Goal: Task Accomplishment & Management: Manage account settings

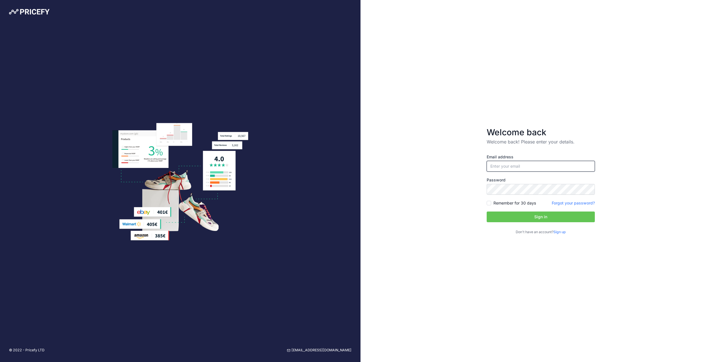
type input "[DOMAIN_NAME][EMAIL_ADDRESS][DOMAIN_NAME]"
click at [519, 218] on button "Sign in" at bounding box center [540, 217] width 108 height 11
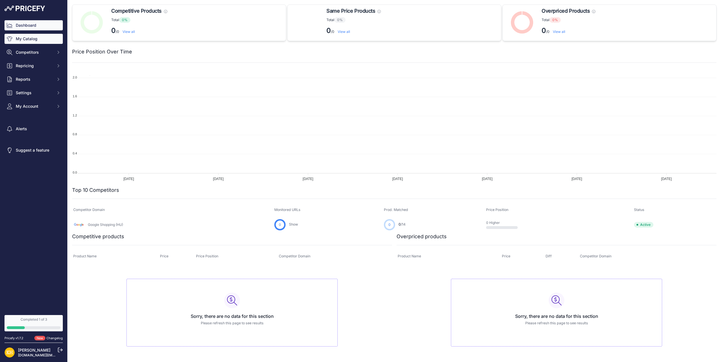
click at [43, 37] on link "My Catalog" at bounding box center [34, 39] width 58 height 10
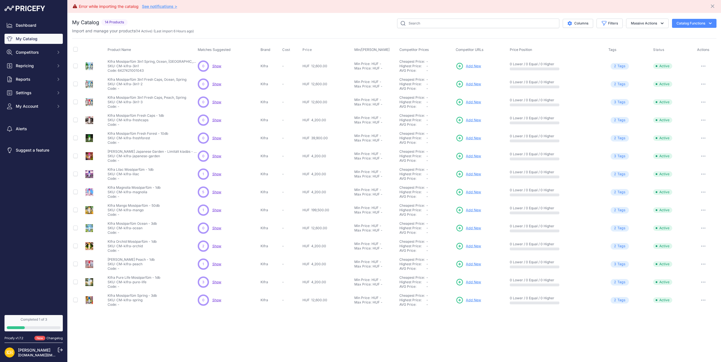
click at [197, 17] on div "You are not connected to the internet. My Catalog" at bounding box center [394, 164] width 644 height 302
click at [30, 26] on link "Dashboard" at bounding box center [34, 25] width 58 height 10
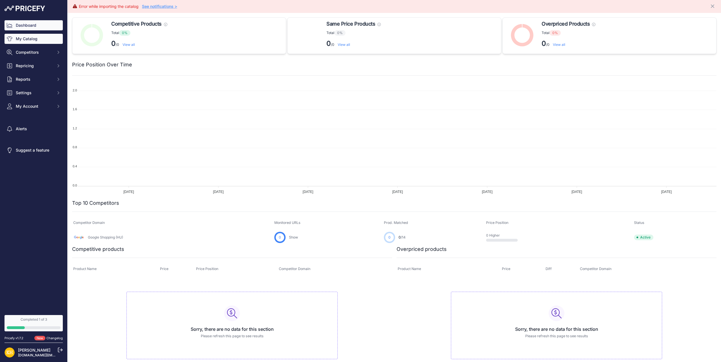
click at [32, 38] on link "My Catalog" at bounding box center [34, 39] width 58 height 10
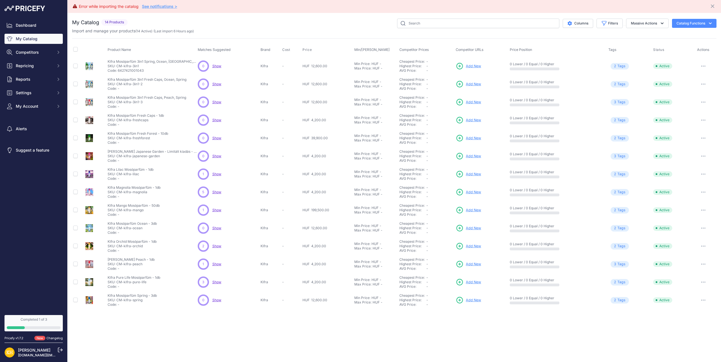
scroll to position [0, 0]
drag, startPoint x: 117, startPoint y: 64, endPoint x: 150, endPoint y: 66, distance: 33.3
click at [150, 66] on p "SKU: CM-kifra-3in1" at bounding box center [153, 66] width 90 height 5
click at [221, 67] on span "Show" at bounding box center [216, 66] width 9 height 4
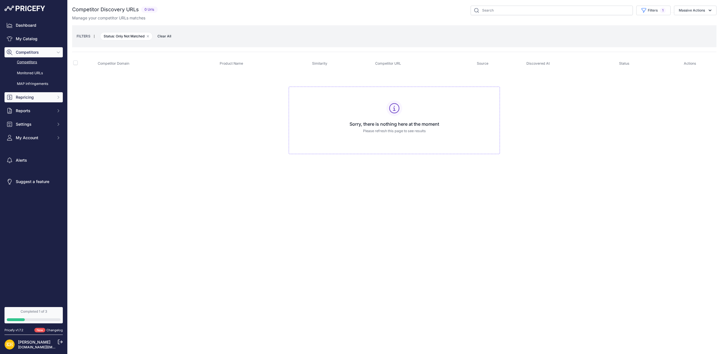
click at [28, 95] on span "Repricing" at bounding box center [34, 98] width 37 height 6
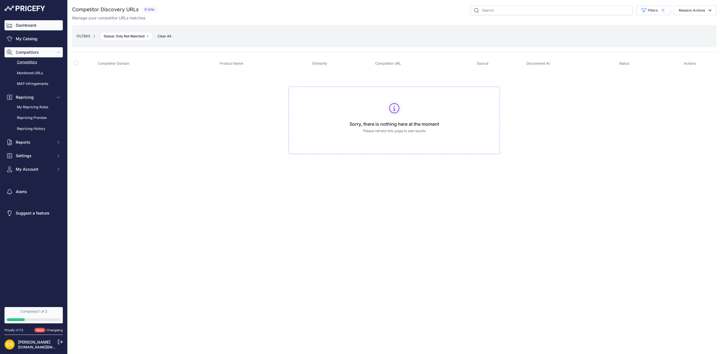
click at [30, 28] on link "Dashboard" at bounding box center [34, 25] width 58 height 10
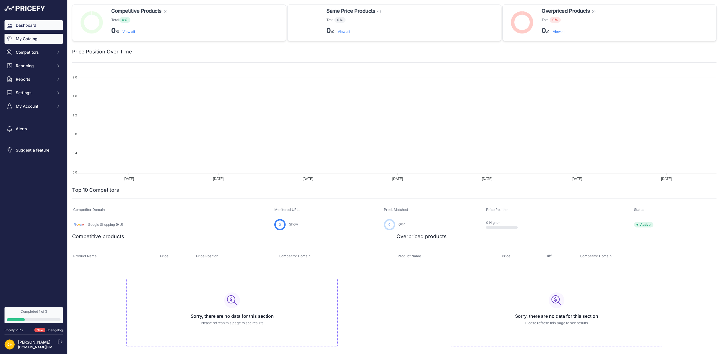
click at [33, 41] on link "My Catalog" at bounding box center [34, 39] width 58 height 10
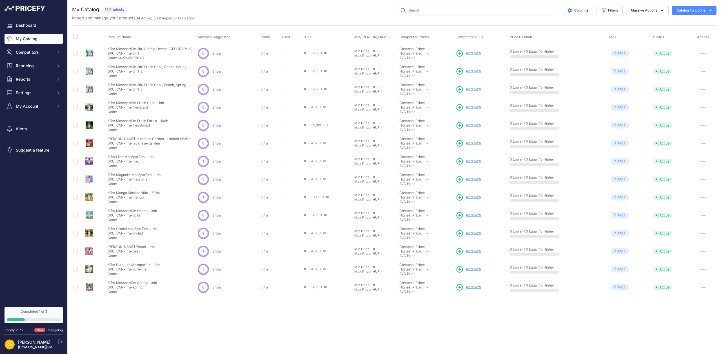
click at [484, 304] on div "Close You are not connected to the internet." at bounding box center [394, 177] width 653 height 354
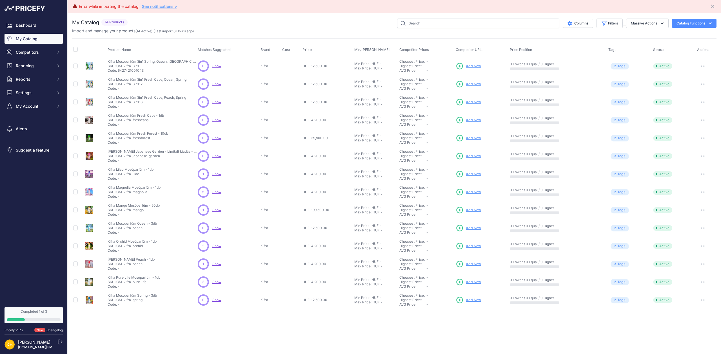
click at [42, 59] on div "Dashboard My Catalog Competitors Competitors Monitored URLs MAP infringements R…" at bounding box center [34, 65] width 58 height 91
click at [38, 53] on span "Competitors" at bounding box center [34, 53] width 37 height 6
click at [29, 60] on link "Competitors" at bounding box center [34, 62] width 58 height 10
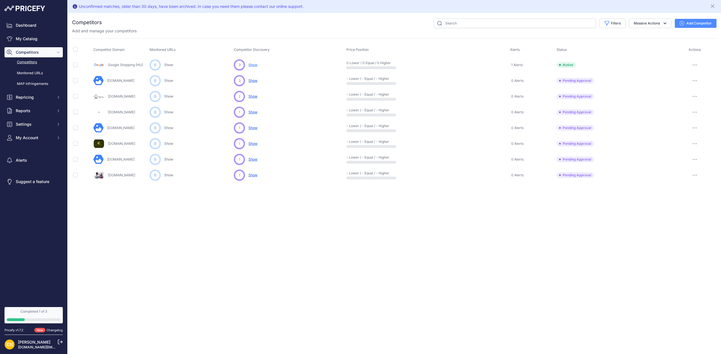
drag, startPoint x: 142, startPoint y: 214, endPoint x: 138, endPoint y: 209, distance: 6.4
click at [142, 214] on div "Unconfirmed matches, older than 30 days, have been archived. In case you need t…" at bounding box center [394, 177] width 653 height 354
drag, startPoint x: 357, startPoint y: 206, endPoint x: 354, endPoint y: 204, distance: 4.0
click at [357, 206] on div "Unconfirmed matches, older than 30 days, have been archived. In case you need t…" at bounding box center [394, 177] width 653 height 354
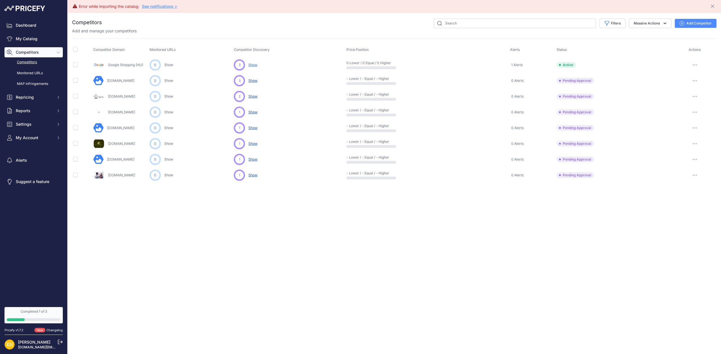
click at [256, 66] on span "Show" at bounding box center [252, 65] width 9 height 5
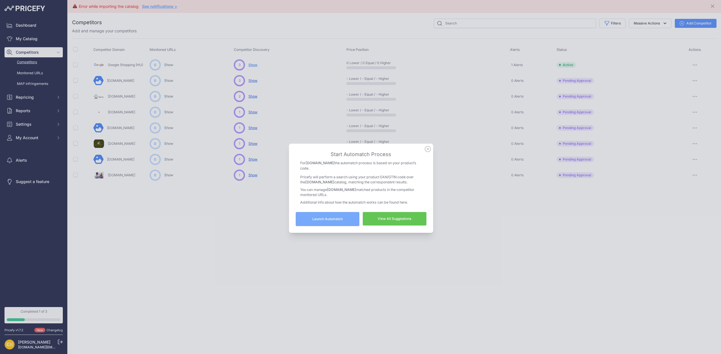
click at [391, 218] on link "View All Suggestions" at bounding box center [395, 219] width 64 height 14
click at [399, 218] on link "View All Suggestions" at bounding box center [395, 219] width 64 height 14
click at [429, 152] on icon at bounding box center [427, 149] width 6 height 6
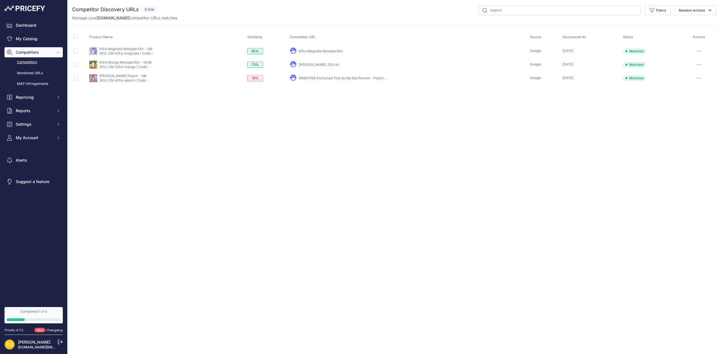
click at [184, 165] on div "Close You are not connected to the internet." at bounding box center [394, 177] width 653 height 354
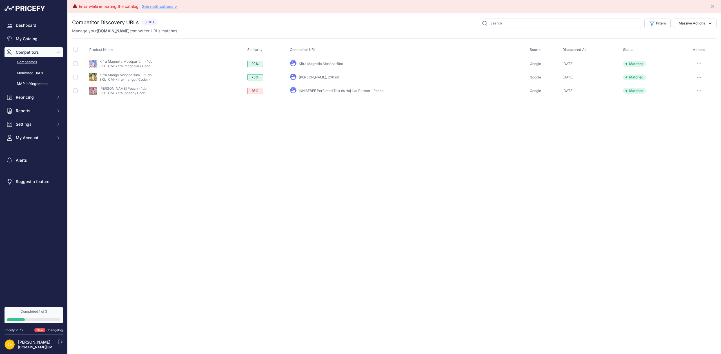
click at [501, 137] on div "Error while importing the catalog See notifications > Close You are not connect…" at bounding box center [394, 177] width 653 height 354
click at [111, 65] on link "SKU: CM-kifra-magnolia / Code: -" at bounding box center [126, 66] width 54 height 4
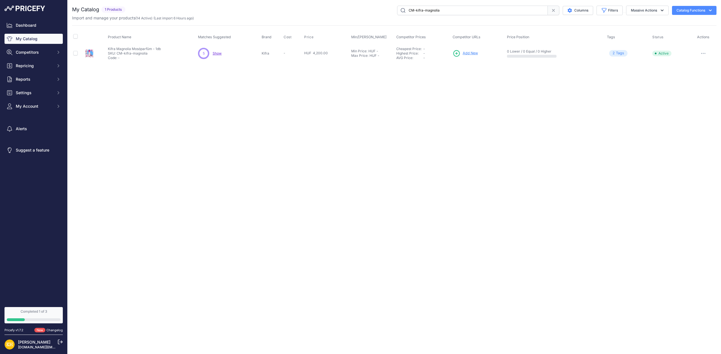
click at [218, 53] on span "Show" at bounding box center [217, 53] width 9 height 4
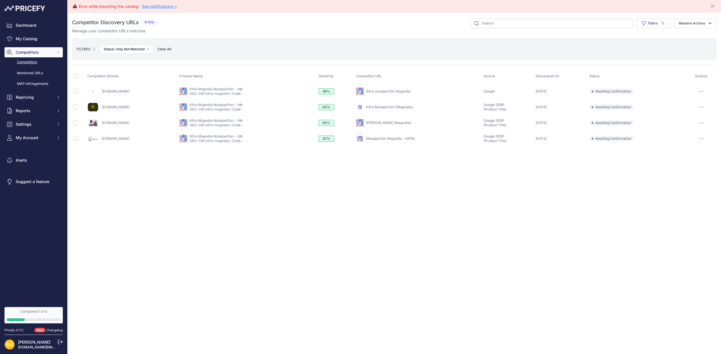
click at [127, 170] on div "Error while importing the catalog See notifications > Close You are not connect…" at bounding box center [394, 177] width 653 height 354
click at [116, 106] on link "Illatokaruhaza.hu" at bounding box center [115, 107] width 27 height 4
click at [701, 109] on button "button" at bounding box center [700, 107] width 11 height 8
click at [686, 120] on button "Confirm match" at bounding box center [692, 119] width 46 height 9
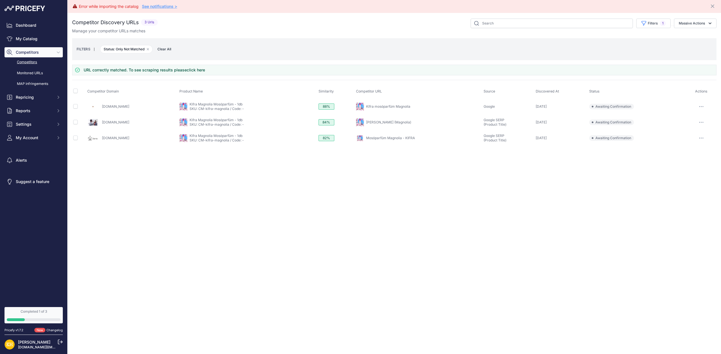
click at [704, 105] on button "button" at bounding box center [700, 107] width 11 height 8
click at [686, 119] on button "Confirm match" at bounding box center [692, 118] width 46 height 9
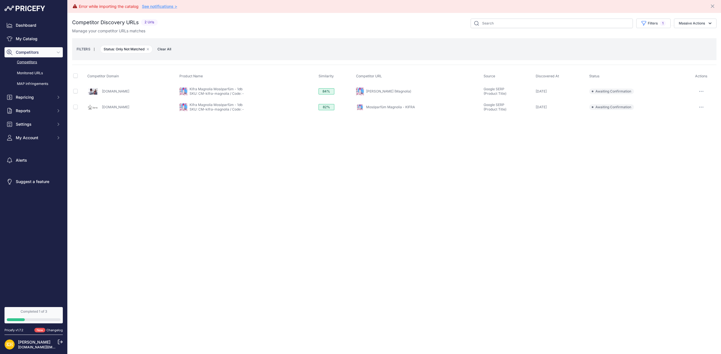
click at [703, 123] on div "Error while importing the catalog See notifications > Close You are not connect…" at bounding box center [394, 177] width 653 height 354
click at [702, 107] on icon "button" at bounding box center [701, 107] width 5 height 1
click at [687, 117] on button "Confirm match" at bounding box center [692, 119] width 46 height 9
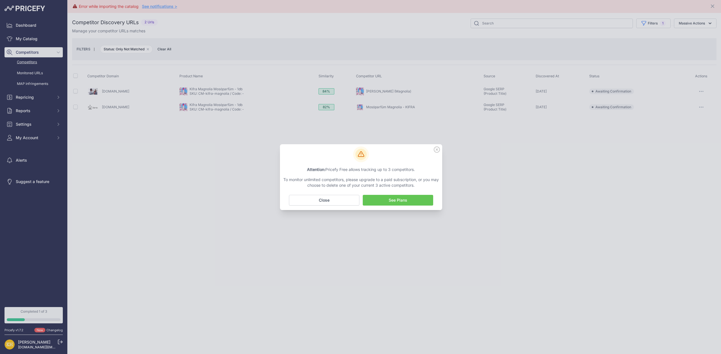
click at [437, 149] on icon at bounding box center [437, 150] width 6 height 6
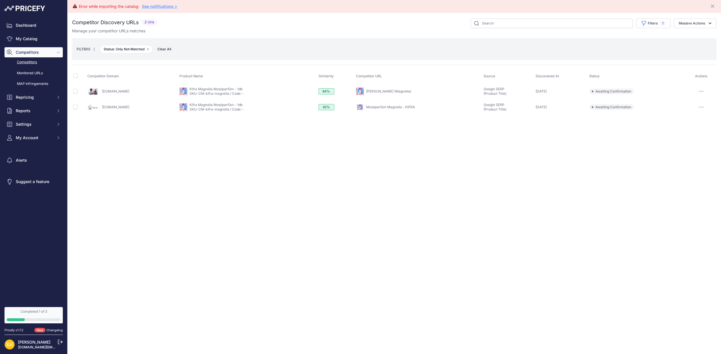
drag, startPoint x: 171, startPoint y: 128, endPoint x: 116, endPoint y: 100, distance: 61.7
click at [171, 128] on div "Error while importing the catalog See notifications > Close You are not connect…" at bounding box center [394, 177] width 653 height 354
click at [27, 63] on link "Competitors" at bounding box center [34, 62] width 58 height 10
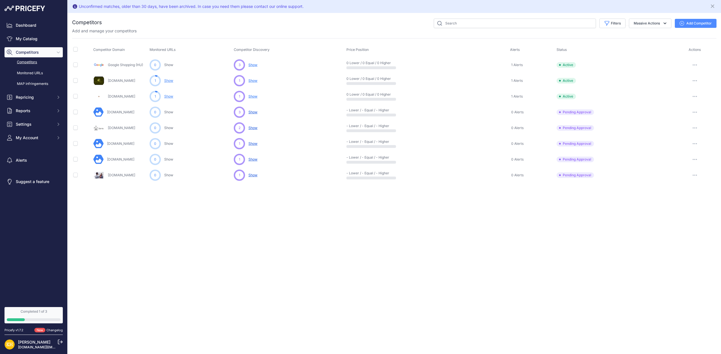
drag, startPoint x: 331, startPoint y: 229, endPoint x: 339, endPoint y: 225, distance: 9.3
click at [331, 229] on div "Unconfirmed matches, older than 30 days, have been archived. In case you need t…" at bounding box center [394, 177] width 653 height 354
click at [696, 64] on icon "button" at bounding box center [694, 64] width 5 height 1
click at [687, 77] on link "View Competitor Profile" at bounding box center [691, 76] width 47 height 9
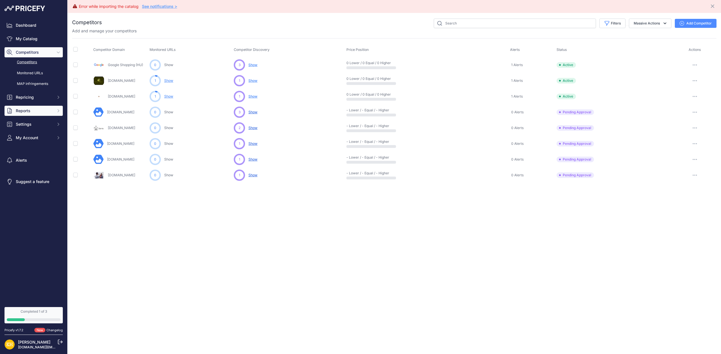
click at [26, 107] on button "Reports" at bounding box center [34, 111] width 58 height 10
click at [31, 123] on link "My Reports" at bounding box center [34, 121] width 58 height 10
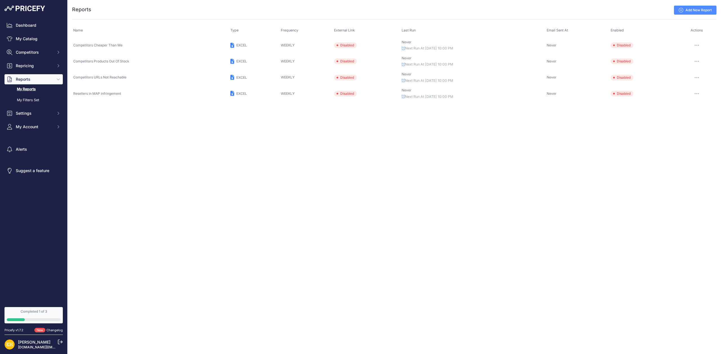
drag, startPoint x: 219, startPoint y: 130, endPoint x: 223, endPoint y: 130, distance: 4.2
click at [219, 130] on div "Close You are not connected to the internet. ..." at bounding box center [394, 177] width 653 height 354
click at [27, 113] on span "Settings" at bounding box center [34, 114] width 37 height 6
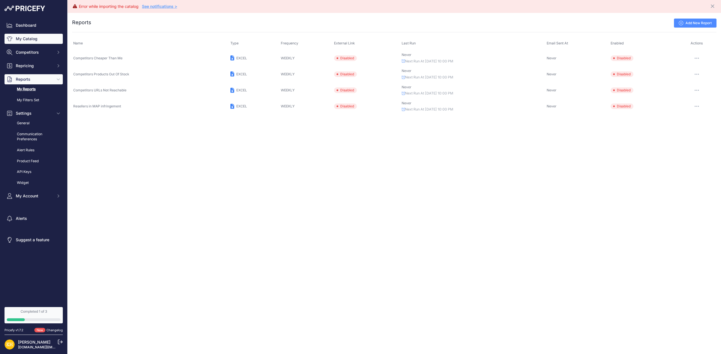
click at [26, 41] on link "My Catalog" at bounding box center [34, 39] width 58 height 10
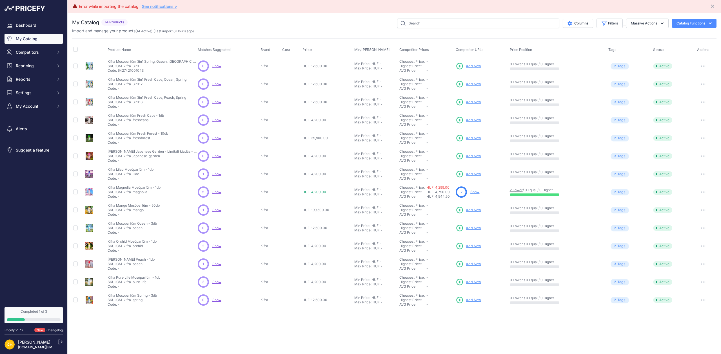
drag, startPoint x: 312, startPoint y: 178, endPoint x: 333, endPoint y: 178, distance: 21.4
click at [333, 178] on td "HUF 4,200.00" at bounding box center [327, 174] width 52 height 18
drag, startPoint x: 436, startPoint y: 192, endPoint x: 453, endPoint y: 192, distance: 16.6
click at [453, 192] on div "HUF 4,790.00" at bounding box center [439, 192] width 27 height 5
click at [444, 202] on td "Cheapest Price: Click here to see from which matched product this price comes f…" at bounding box center [426, 210] width 56 height 18
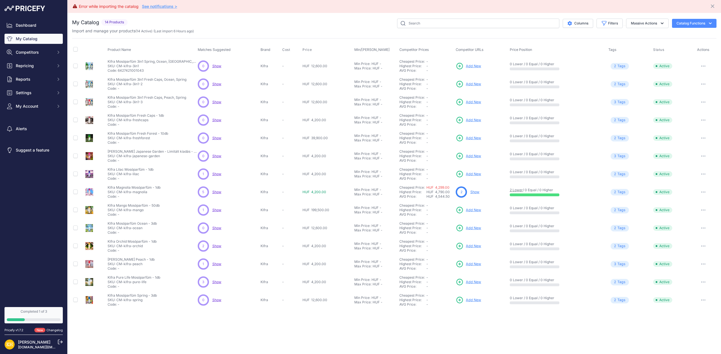
drag, startPoint x: 437, startPoint y: 196, endPoint x: 450, endPoint y: 196, distance: 12.9
click at [450, 196] on div "HUF 4,544.50" at bounding box center [439, 197] width 27 height 5
click at [447, 204] on div "-" at bounding box center [439, 206] width 27 height 5
click at [701, 191] on button "button" at bounding box center [702, 192] width 11 height 8
drag, startPoint x: 509, startPoint y: 319, endPoint x: 480, endPoint y: 229, distance: 94.4
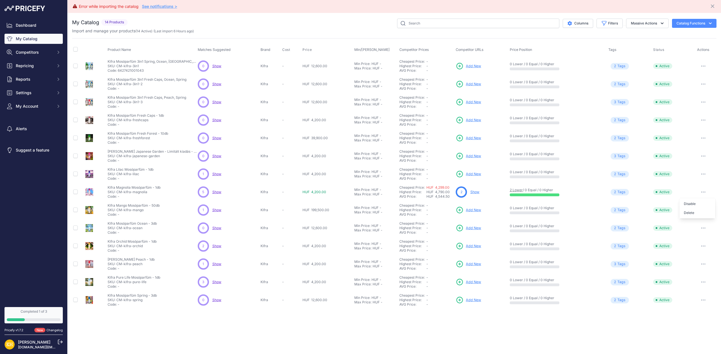
click at [509, 319] on div "Error while importing the catalog See notifications > Close You are not connect…" at bounding box center [394, 177] width 653 height 354
click at [474, 192] on link "Show" at bounding box center [474, 192] width 9 height 4
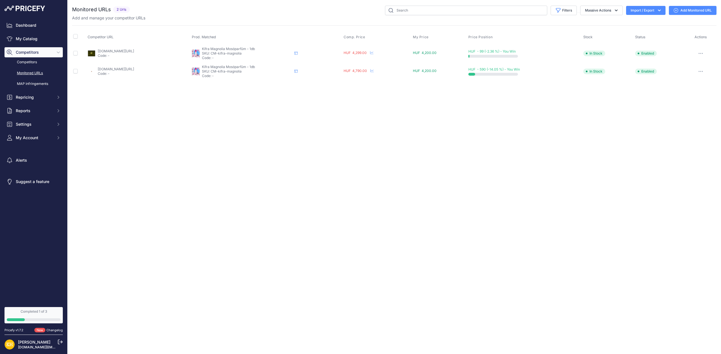
click at [219, 134] on div "Close You are not connected to the internet." at bounding box center [394, 177] width 653 height 354
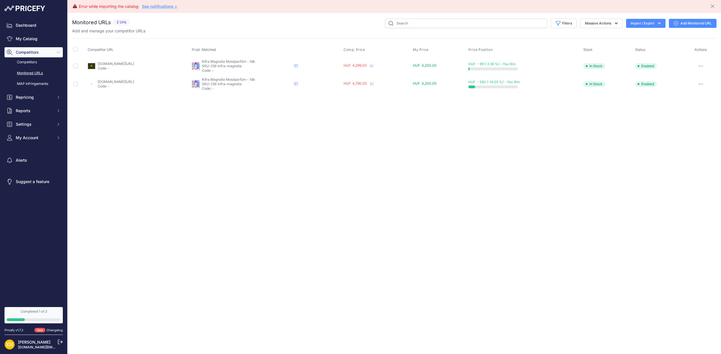
click at [298, 112] on div "Error while importing the catalog See notifications > Close You are not connect…" at bounding box center [394, 177] width 653 height 354
drag, startPoint x: 381, startPoint y: 156, endPoint x: 373, endPoint y: 149, distance: 11.0
click at [381, 156] on div "Error while importing the catalog See notifications > Close You are not connect…" at bounding box center [394, 177] width 653 height 354
click at [374, 84] on icon at bounding box center [371, 83] width 3 height 3
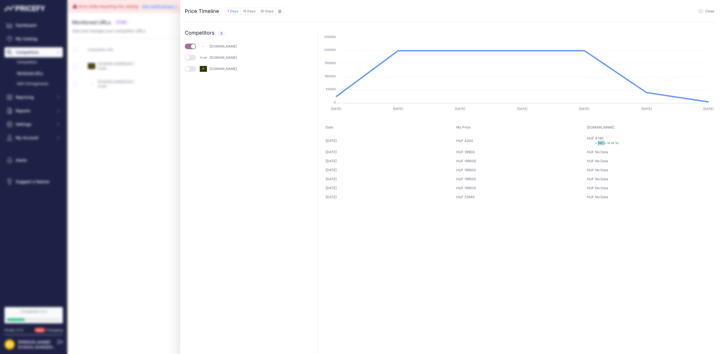
drag, startPoint x: 599, startPoint y: 143, endPoint x: 605, endPoint y: 142, distance: 6.4
click at [605, 142] on small "+ 590 (+ 12.32 %)" at bounding box center [607, 143] width 24 height 3
click at [609, 148] on td "HUF No Data HUF No Data" at bounding box center [651, 152] width 131 height 9
drag, startPoint x: 613, startPoint y: 143, endPoint x: 614, endPoint y: 150, distance: 7.1
click at [609, 144] on small "+ 590 (+ 12.32 %)" at bounding box center [607, 143] width 24 height 3
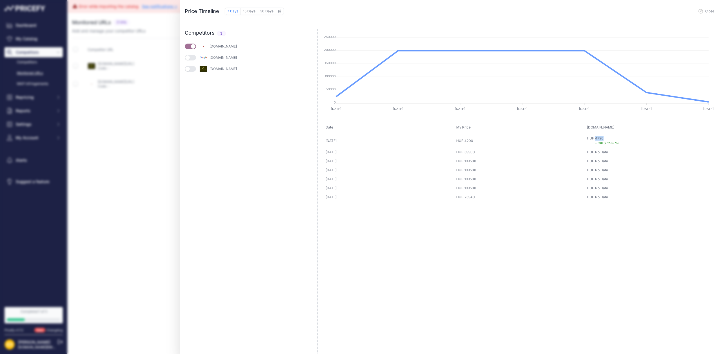
drag, startPoint x: 597, startPoint y: 138, endPoint x: 613, endPoint y: 138, distance: 16.0
click at [613, 138] on div "4790 + 590 (+ 12.32 %)" at bounding box center [607, 140] width 24 height 9
drag, startPoint x: 708, startPoint y: 12, endPoint x: 698, endPoint y: 15, distance: 10.1
click at [708, 12] on span "Close" at bounding box center [709, 11] width 9 height 5
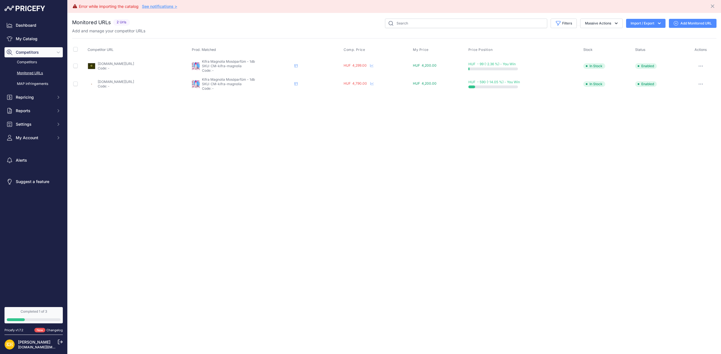
click at [702, 64] on button "button" at bounding box center [700, 66] width 11 height 8
drag, startPoint x: 570, startPoint y: 131, endPoint x: 568, endPoint y: 60, distance: 71.0
click at [570, 131] on div "Error while importing the catalog See notifications > Close You are not connect…" at bounding box center [394, 177] width 653 height 354
drag, startPoint x: 125, startPoint y: 115, endPoint x: 348, endPoint y: 116, distance: 222.9
click at [125, 115] on div "Error while importing the catalog See notifications > Close You are not connect…" at bounding box center [394, 177] width 653 height 354
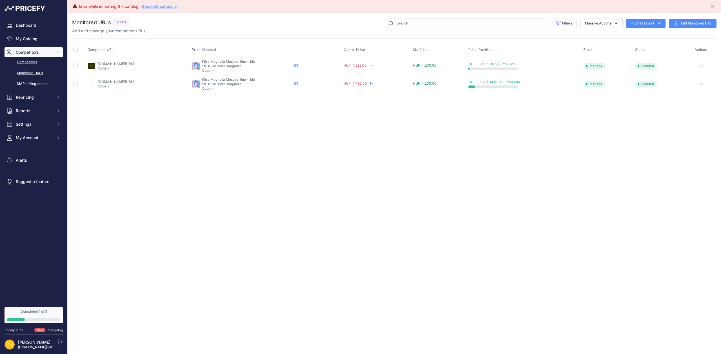
click at [29, 62] on link "Competitors" at bounding box center [34, 62] width 58 height 10
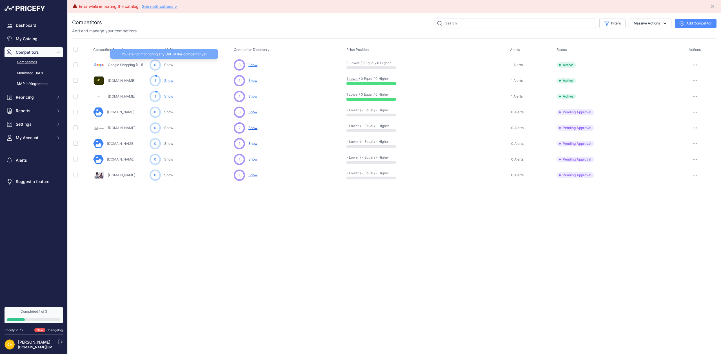
click at [169, 64] on link "Show" at bounding box center [168, 65] width 9 height 4
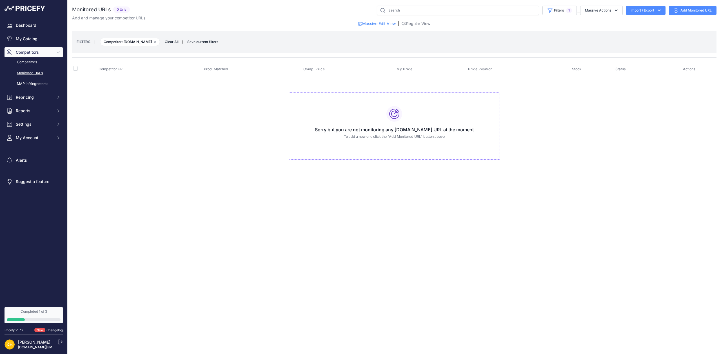
click at [200, 126] on td "Sorry but you are not monitoring any google.hu URL at the moment To add a new o…" at bounding box center [394, 123] width 644 height 95
click at [32, 23] on link "Dashboard" at bounding box center [34, 25] width 58 height 10
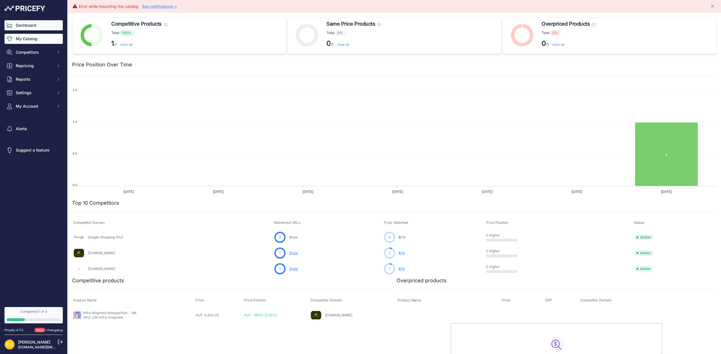
click at [25, 40] on link "My Catalog" at bounding box center [34, 39] width 58 height 10
